Goal: Communication & Community: Answer question/provide support

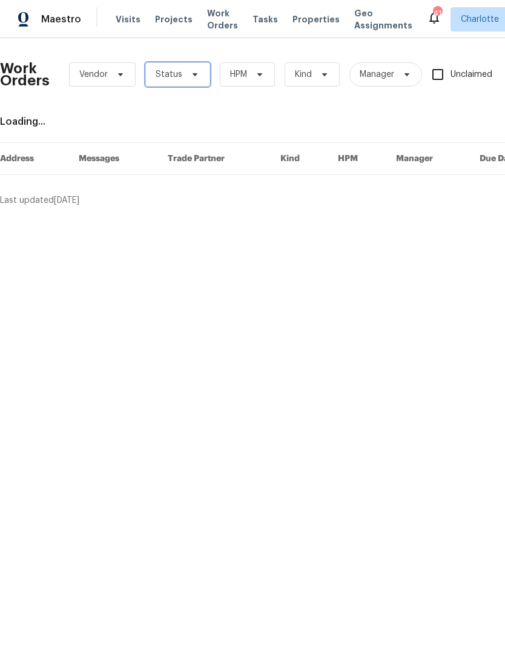
click at [181, 75] on span "Status" at bounding box center [177, 74] width 65 height 24
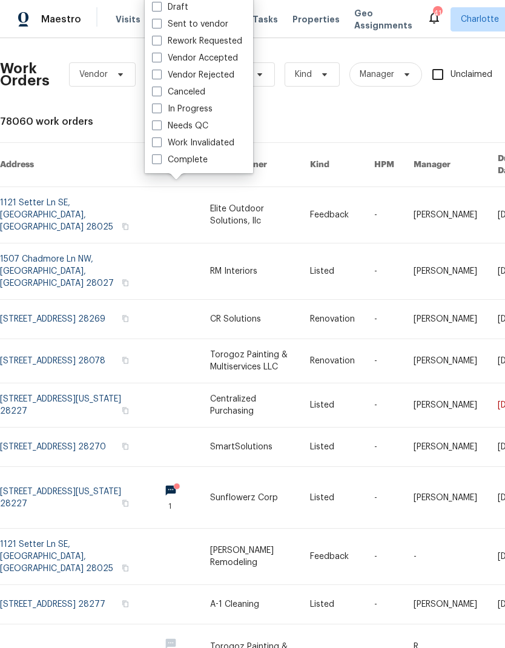
click at [203, 130] on label "Needs QC" at bounding box center [180, 126] width 56 height 12
click at [160, 128] on input "Needs QC" at bounding box center [156, 124] width 8 height 8
checkbox input "true"
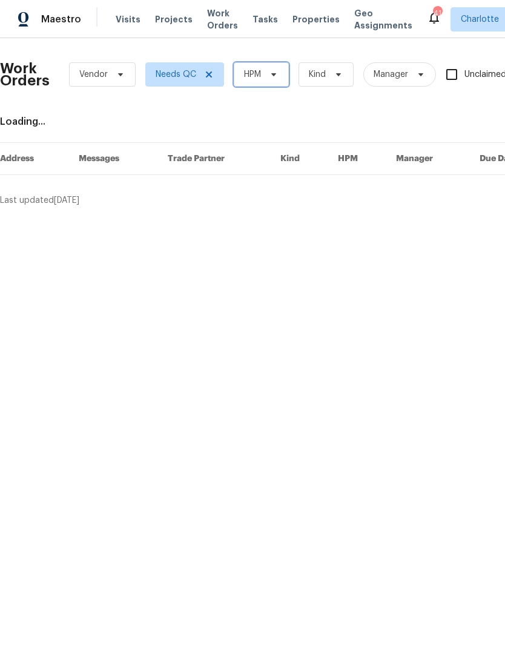
click at [268, 69] on span "HPM" at bounding box center [261, 74] width 55 height 24
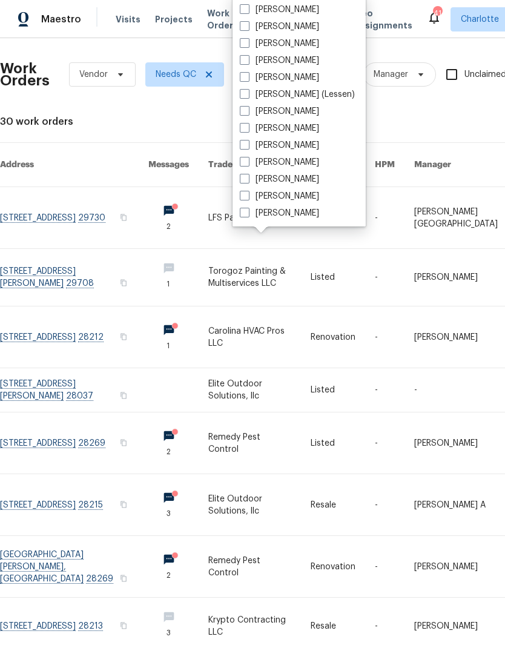
scroll to position [150, 0]
click at [291, 218] on label "[PERSON_NAME]" at bounding box center [279, 213] width 79 height 12
click at [248, 215] on input "[PERSON_NAME]" at bounding box center [244, 211] width 8 height 8
checkbox input "true"
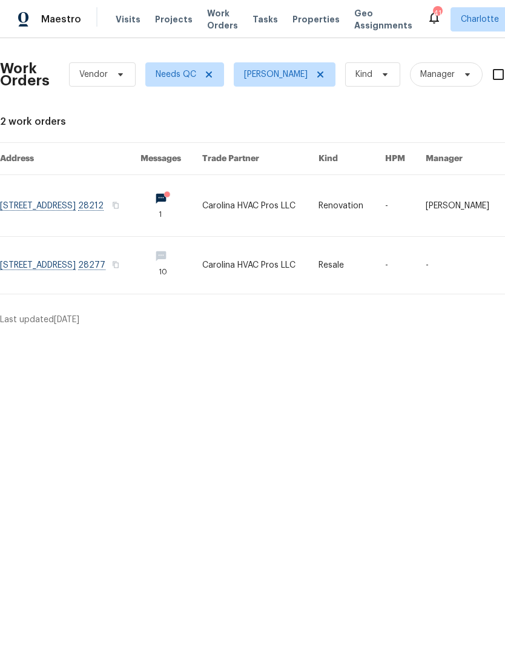
click at [36, 198] on link at bounding box center [70, 205] width 141 height 61
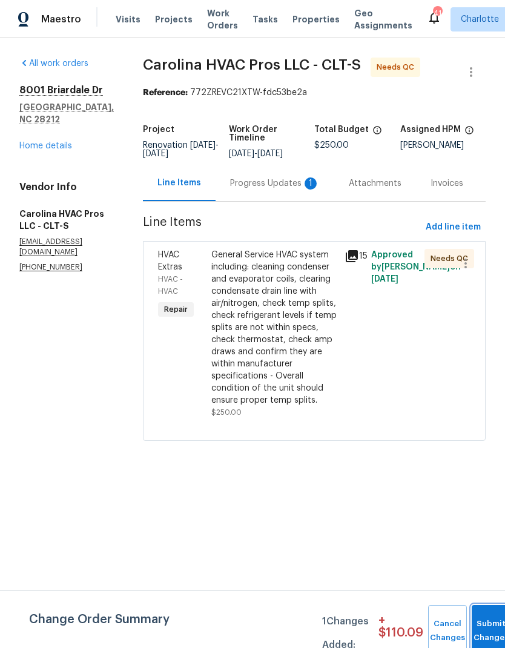
click at [497, 622] on button "Submit Changes" at bounding box center [491, 631] width 39 height 52
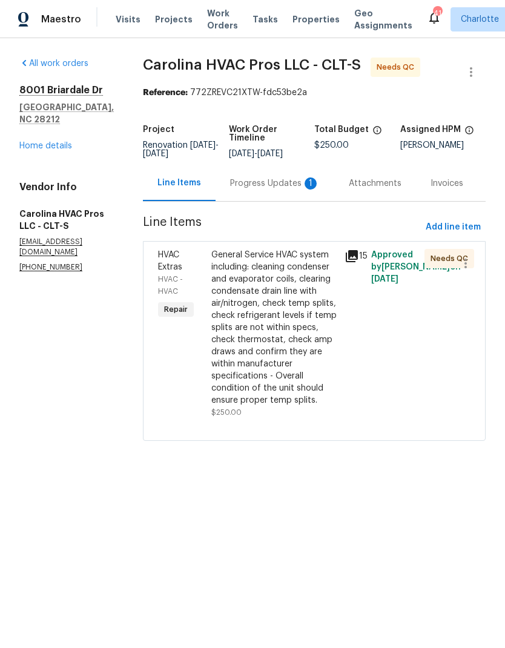
click at [291, 190] on div "Progress Updates 1" at bounding box center [275, 184] width 90 height 12
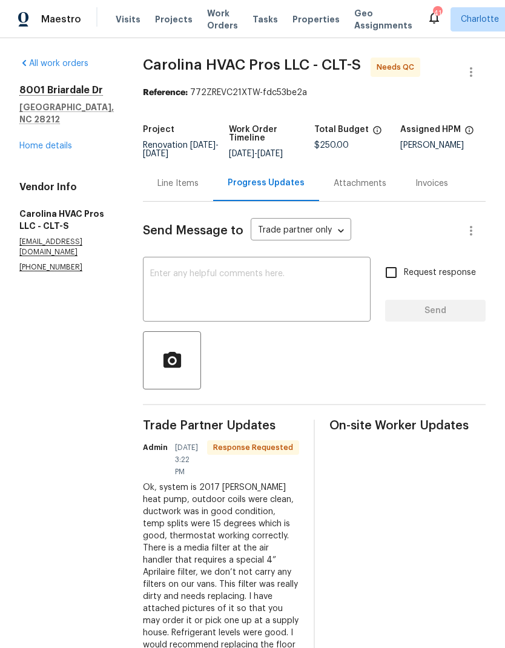
click at [178, 187] on div "Line Items" at bounding box center [178, 184] width 41 height 12
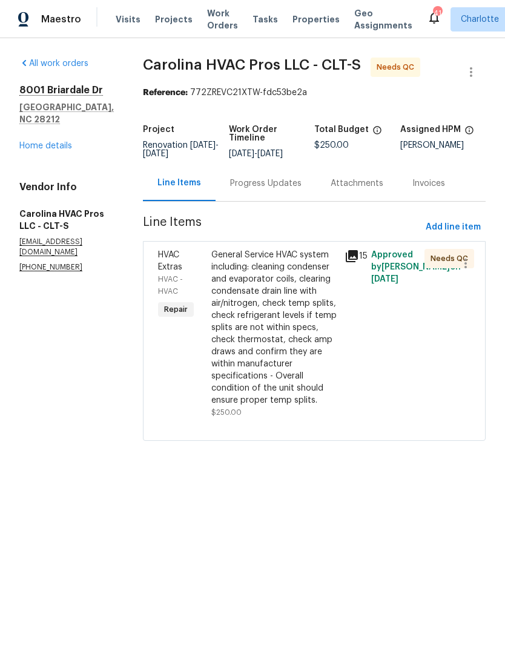
click at [308, 297] on div "General Service HVAC system including: cleaning condenser and evaporator coils,…" at bounding box center [274, 328] width 126 height 158
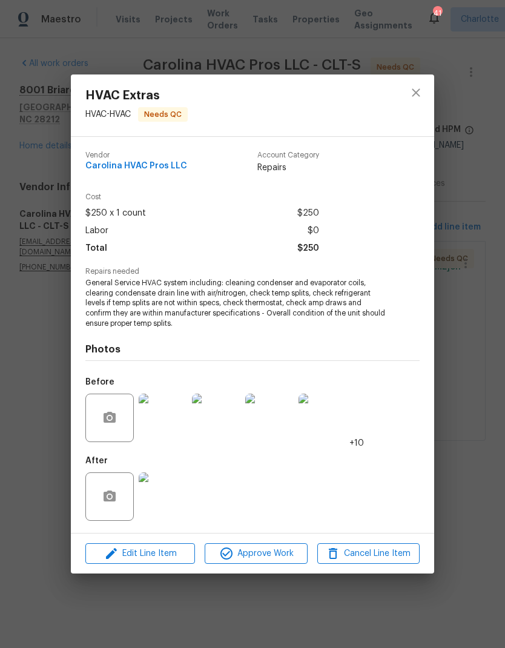
click at [169, 506] on img at bounding box center [163, 497] width 48 height 48
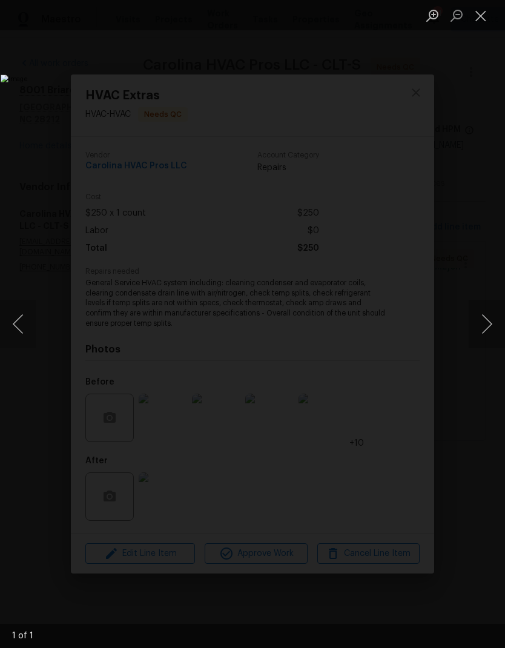
click at [482, 340] on button "Next image" at bounding box center [487, 324] width 36 height 48
click at [475, 24] on button "Close lightbox" at bounding box center [481, 15] width 24 height 21
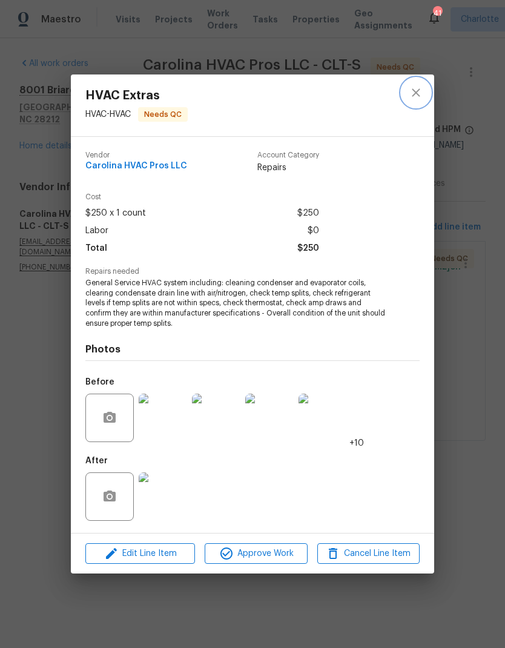
click at [413, 94] on icon "close" at bounding box center [416, 92] width 15 height 15
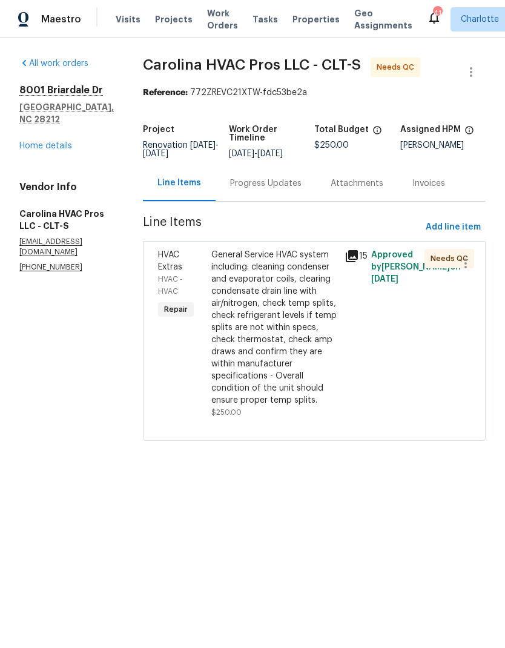
click at [38, 126] on div "[STREET_ADDRESS][PERSON_NAME] Home details" at bounding box center [66, 118] width 95 height 68
click at [39, 142] on link "Home details" at bounding box center [45, 146] width 53 height 8
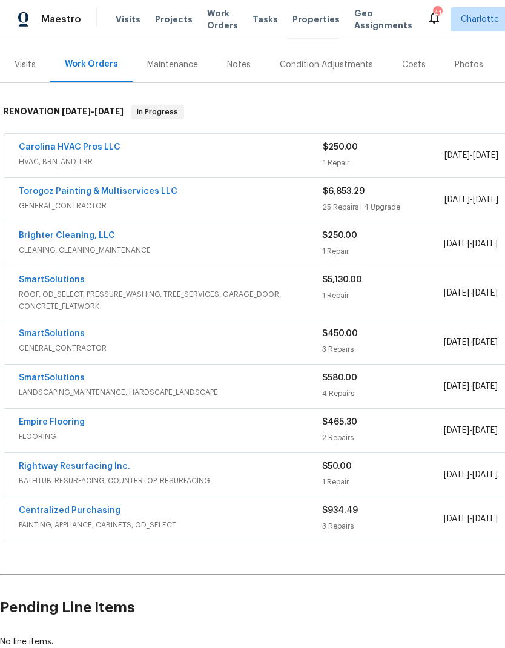
scroll to position [138, 0]
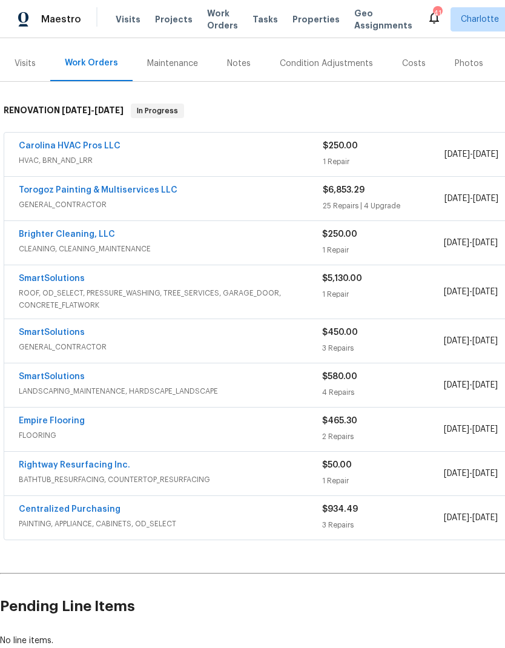
click at [31, 275] on link "SmartSolutions" at bounding box center [52, 278] width 66 height 8
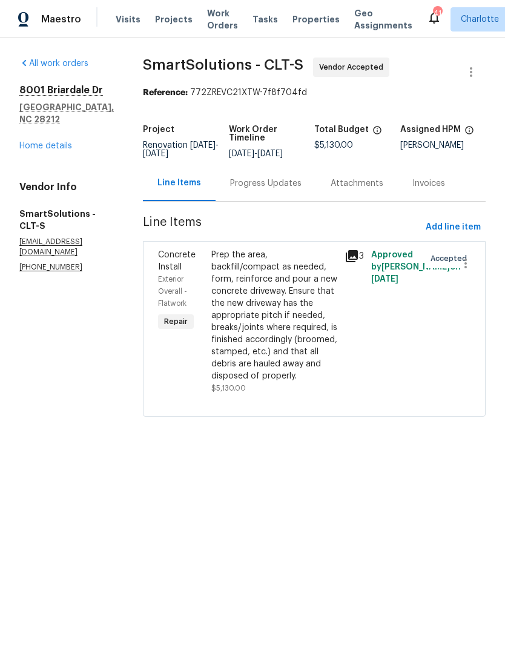
click at [308, 199] on div "Progress Updates" at bounding box center [266, 183] width 101 height 36
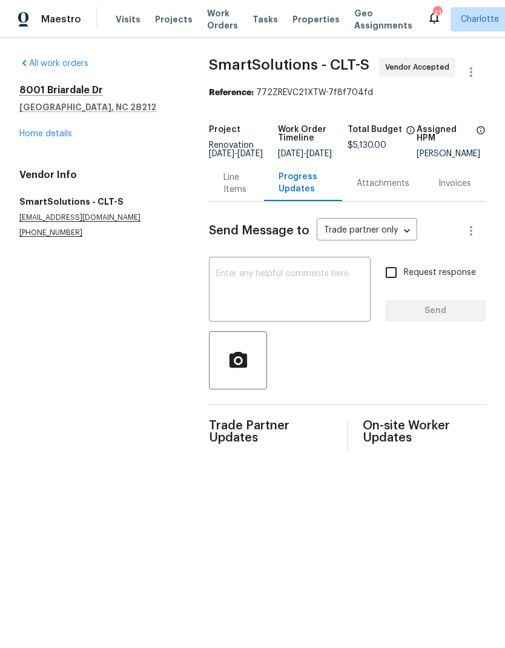
click at [310, 287] on textarea at bounding box center [289, 291] width 147 height 42
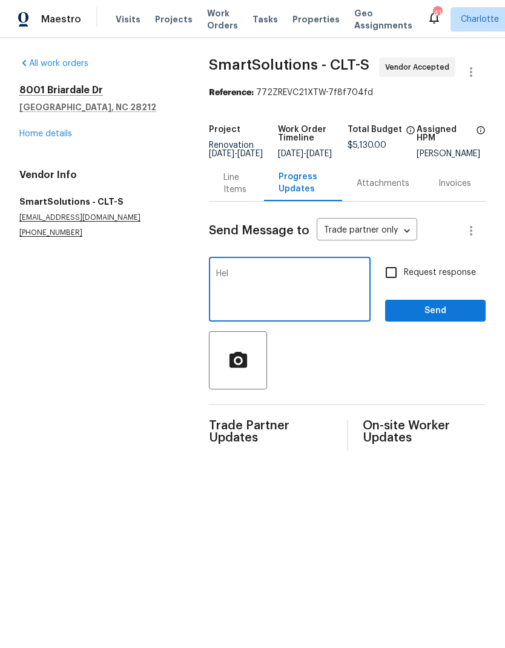
type textarea "Hello"
type textarea "Please have your concrete guy provide a quote for this so we can schedule early…"
click at [397, 275] on input "Request response" at bounding box center [391, 272] width 25 height 25
checkbox input "true"
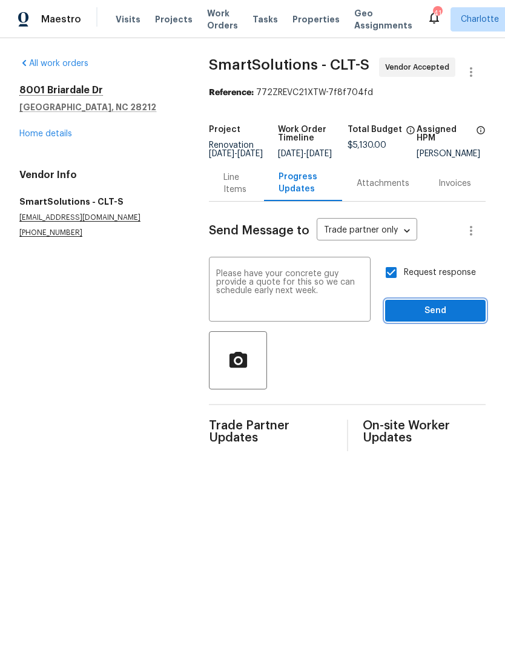
click at [425, 319] on span "Send" at bounding box center [435, 311] width 81 height 15
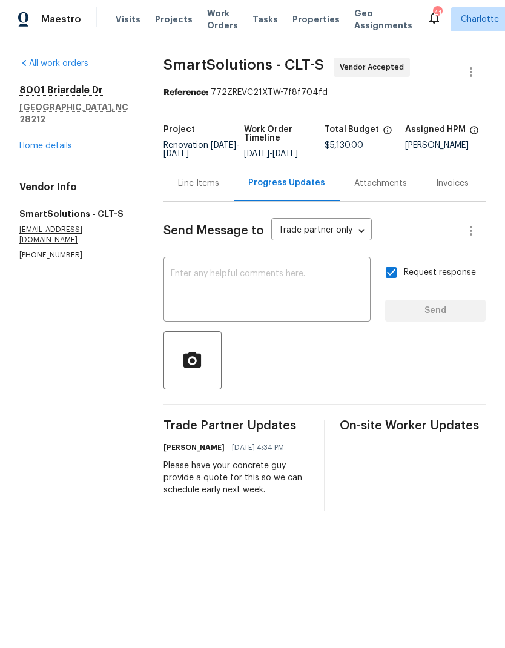
click at [64, 19] on span "Maestro" at bounding box center [61, 19] width 40 height 12
